Goal: Task Accomplishment & Management: Manage account settings

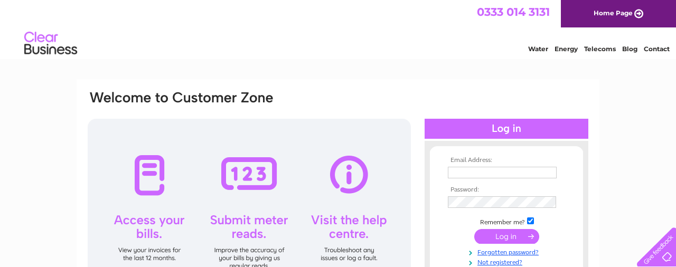
click at [473, 172] on input "text" at bounding box center [502, 173] width 109 height 12
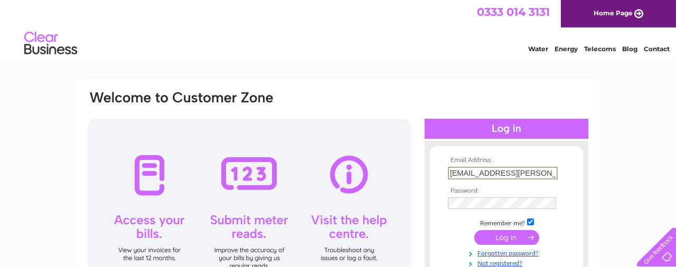
type input "[EMAIL_ADDRESS][PERSON_NAME][DOMAIN_NAME]"
click at [497, 241] on input "submit" at bounding box center [506, 237] width 65 height 15
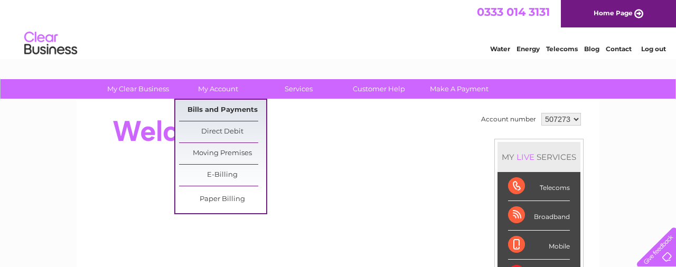
click at [221, 107] on link "Bills and Payments" at bounding box center [222, 110] width 87 height 21
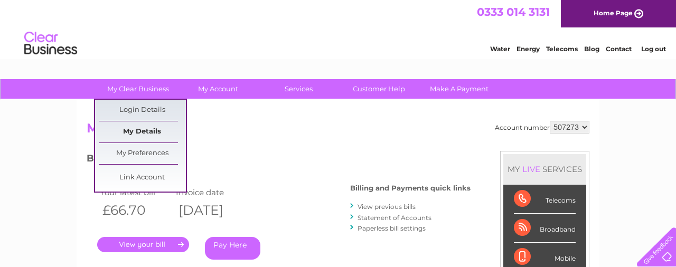
click at [139, 132] on link "My Details" at bounding box center [142, 131] width 87 height 21
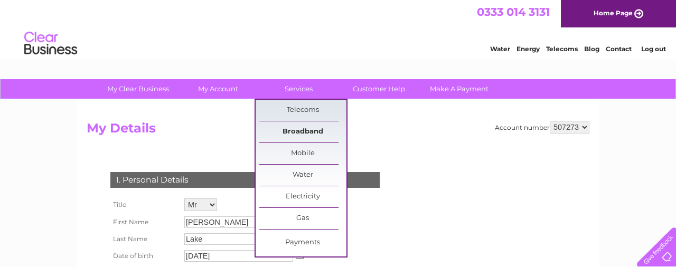
click at [297, 135] on link "Broadband" at bounding box center [302, 131] width 87 height 21
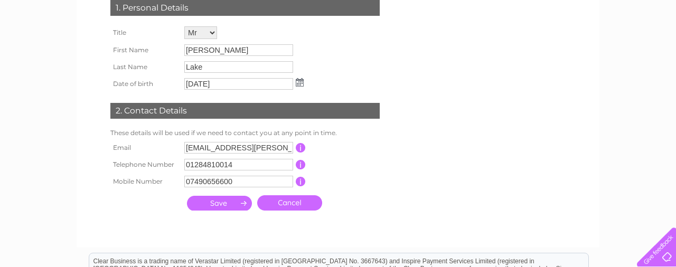
scroll to position [220, 0]
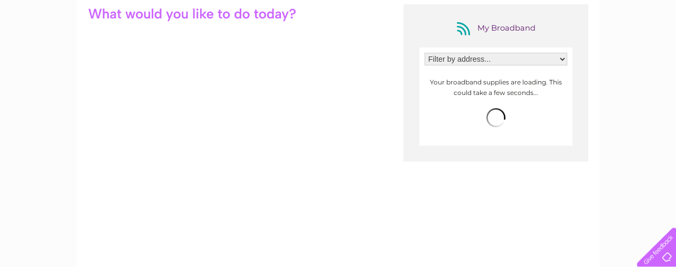
scroll to position [165, 0]
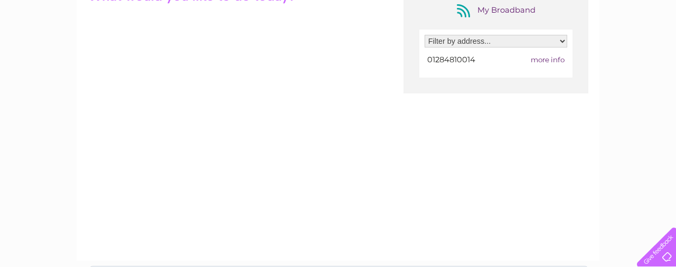
click at [424, 35] on select "Filter by address... 18 Mill Lane, Barrow, Bury St Edmunds, Suffolk, IP29 5BS" at bounding box center [495, 41] width 142 height 13
select select "8723"
click option "18 Mill Lane, Barrow, Bury St Edmunds, Suffolk, IP29 5BS" at bounding box center [0, 0] width 0 height 0
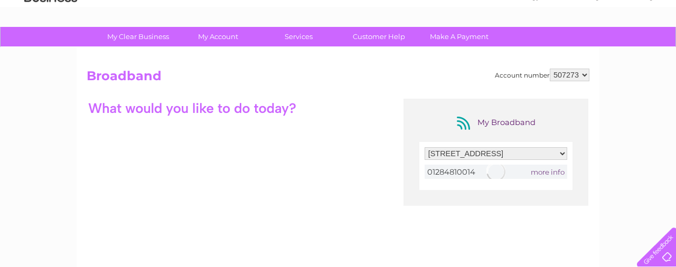
scroll to position [0, 0]
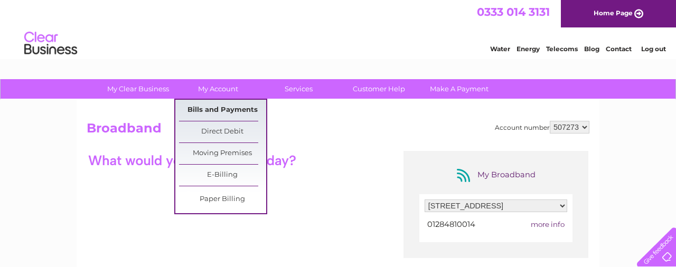
click at [208, 108] on link "Bills and Payments" at bounding box center [222, 110] width 87 height 21
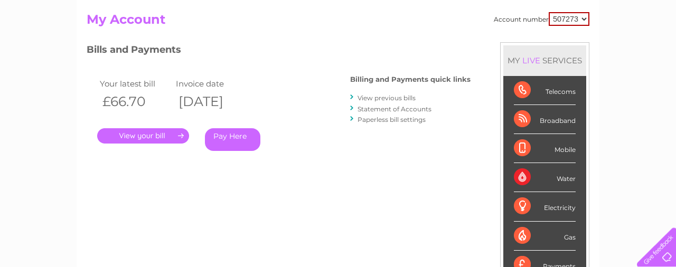
scroll to position [110, 0]
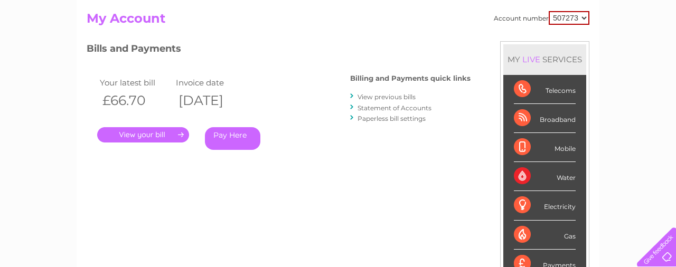
click at [387, 104] on link "Statement of Accounts" at bounding box center [394, 108] width 74 height 8
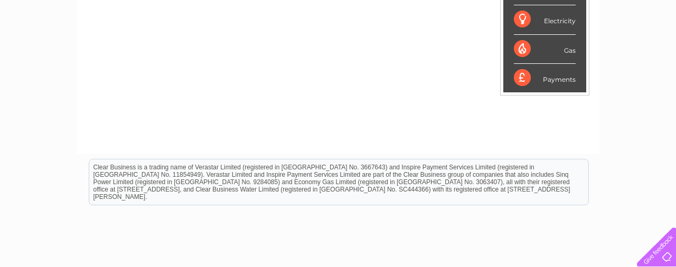
scroll to position [329, 0]
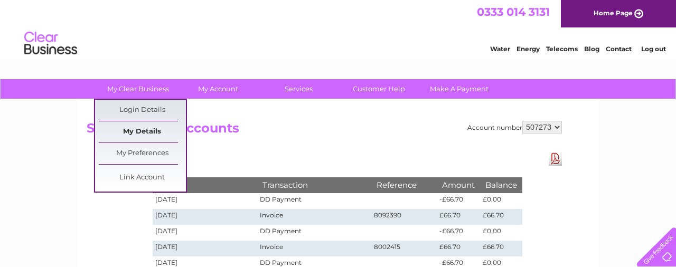
click at [137, 128] on link "My Details" at bounding box center [142, 131] width 87 height 21
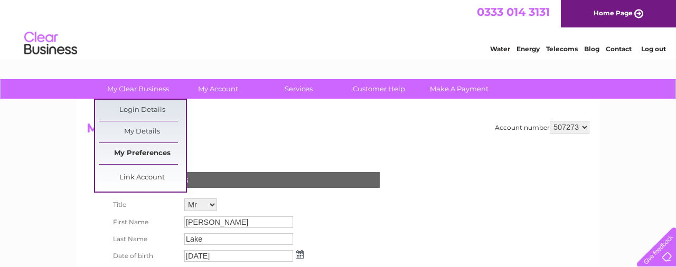
drag, startPoint x: 141, startPoint y: 154, endPoint x: 150, endPoint y: 155, distance: 9.0
click at [141, 154] on link "My Preferences" at bounding box center [142, 153] width 87 height 21
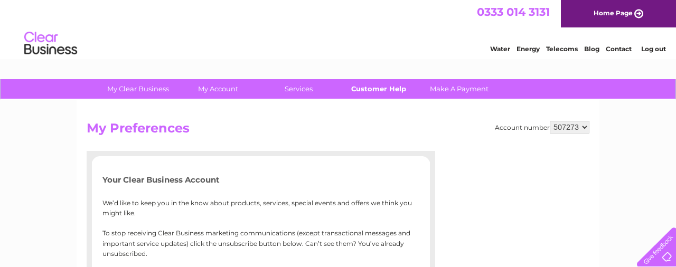
click at [370, 88] on link "Customer Help" at bounding box center [378, 89] width 87 height 20
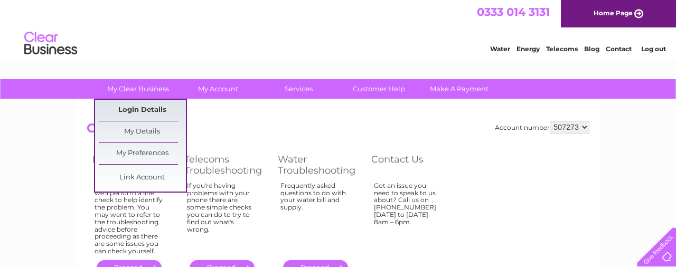
click at [123, 108] on link "Login Details" at bounding box center [142, 110] width 87 height 21
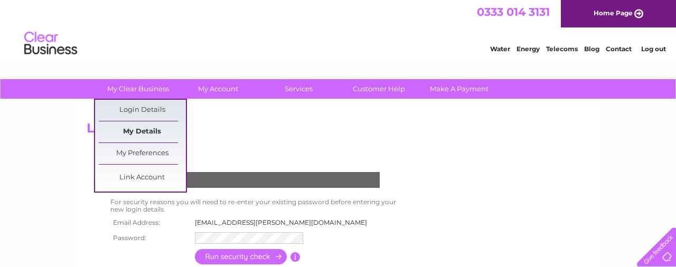
click at [125, 132] on link "My Details" at bounding box center [142, 131] width 87 height 21
